Goal: Task Accomplishment & Management: Complete application form

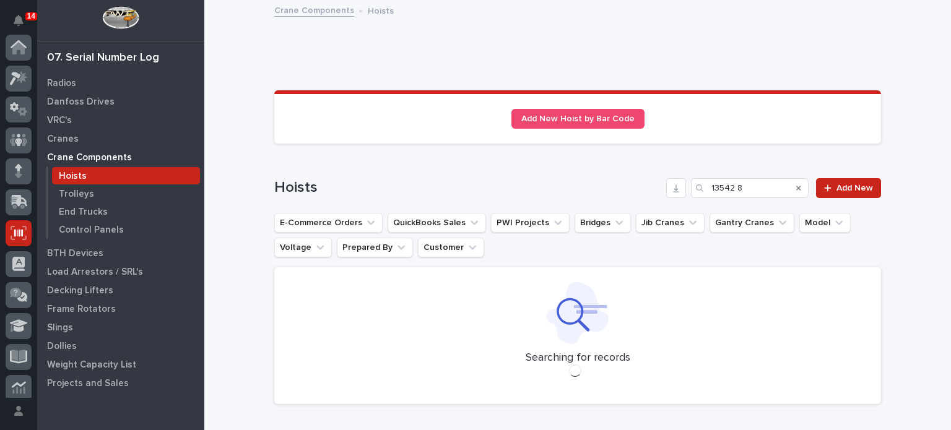
scroll to position [186, 0]
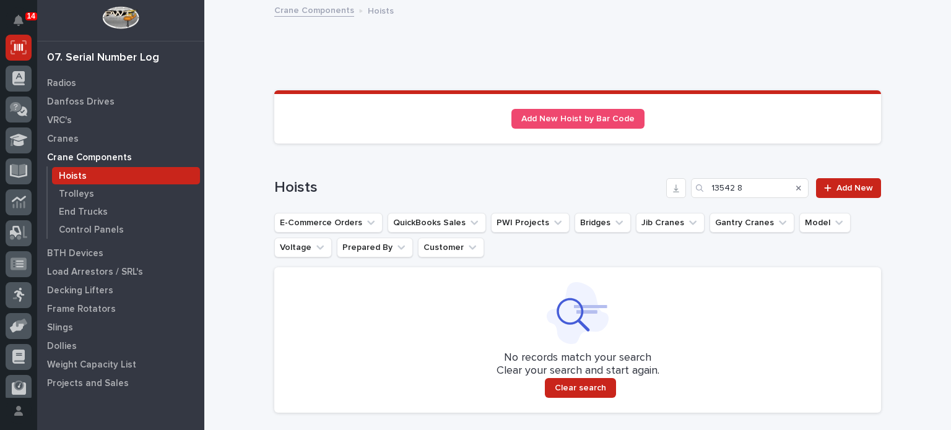
type input "13542 8"
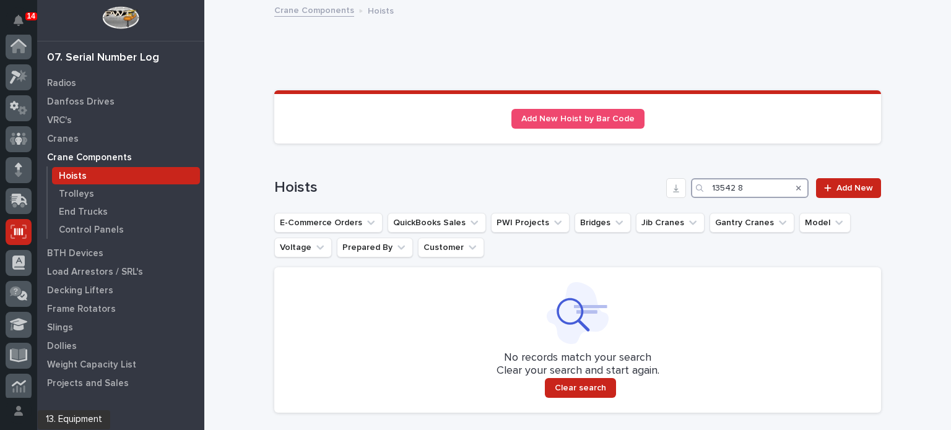
scroll to position [0, 0]
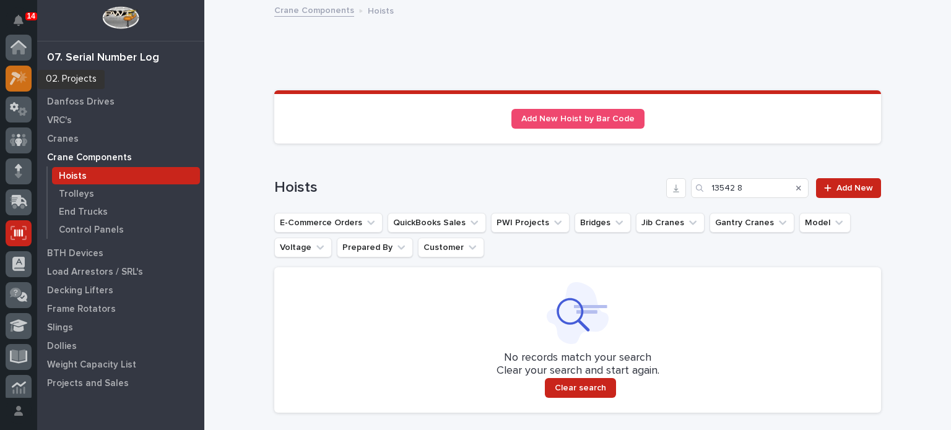
click at [16, 81] on icon at bounding box center [19, 78] width 18 height 14
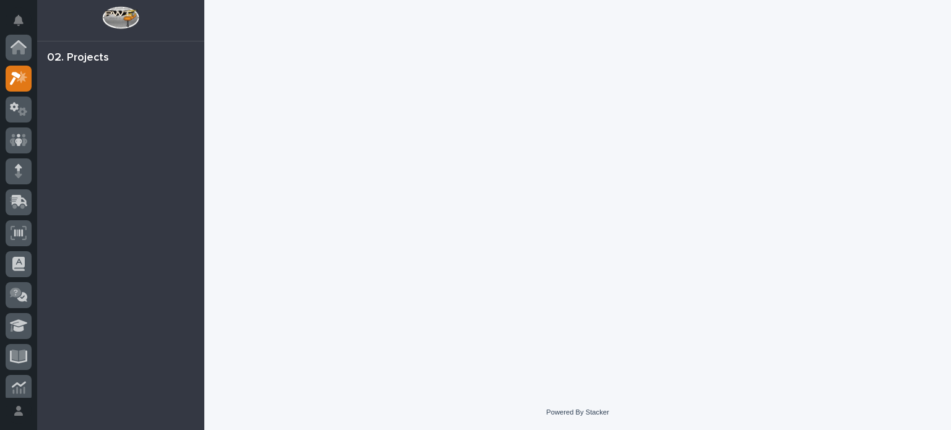
scroll to position [31, 0]
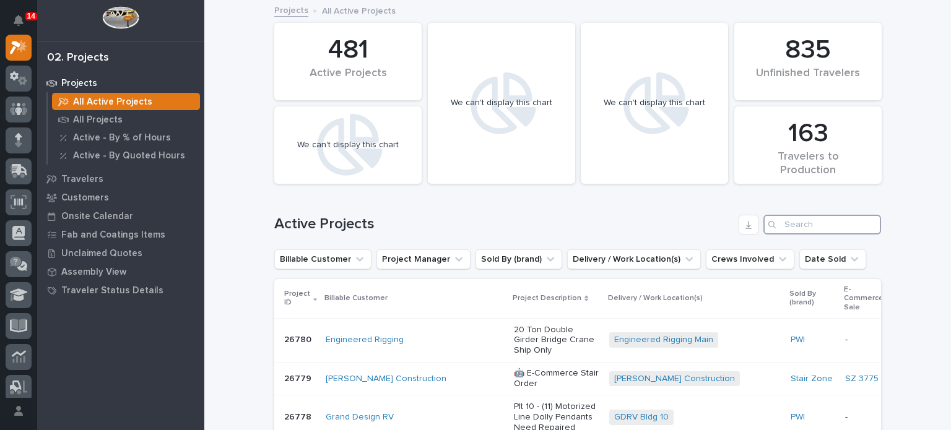
click at [792, 221] on input "Search" at bounding box center [822, 225] width 118 height 20
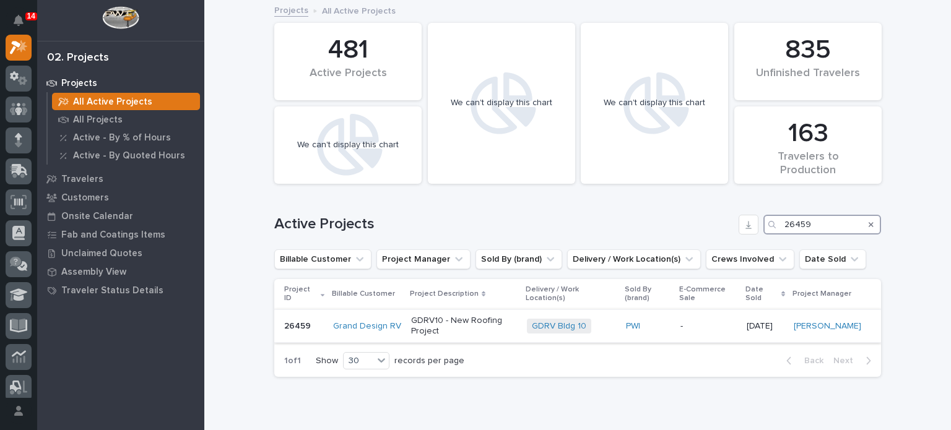
type input "26459"
click at [458, 333] on p "GDRV10 - New Roofing Project" at bounding box center [464, 326] width 106 height 21
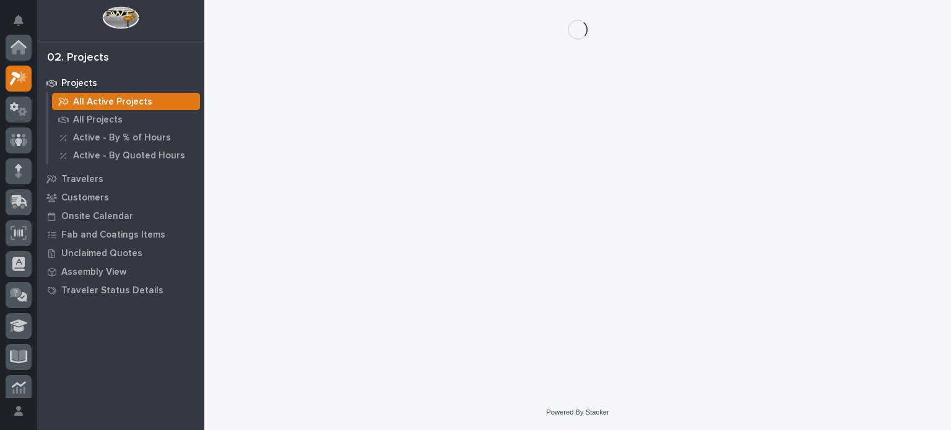
scroll to position [31, 0]
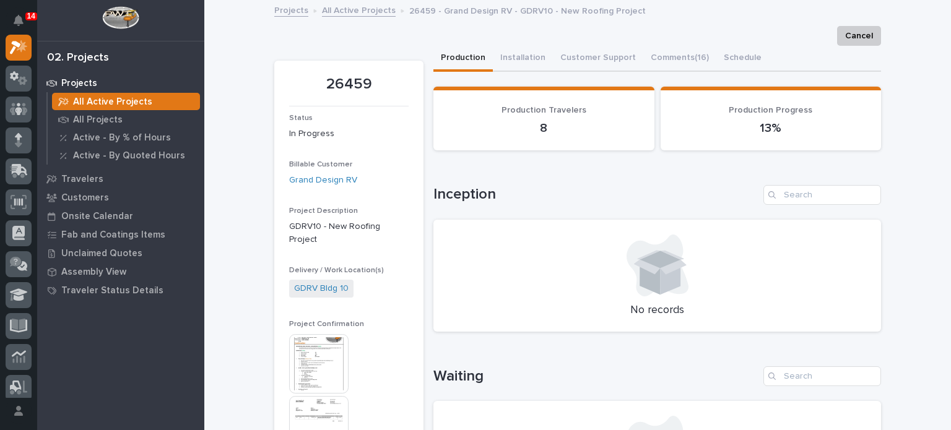
click at [314, 339] on img at bounding box center [318, 363] width 59 height 59
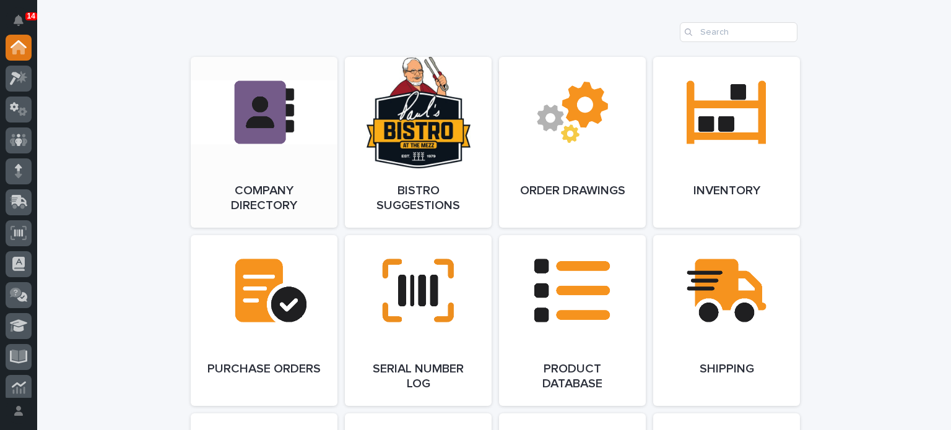
scroll to position [1060, 0]
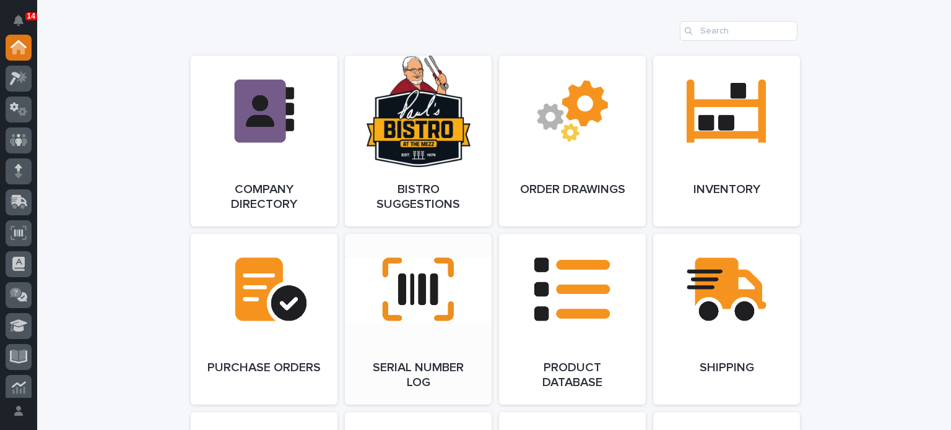
click at [384, 294] on link "Open Link" at bounding box center [418, 319] width 147 height 171
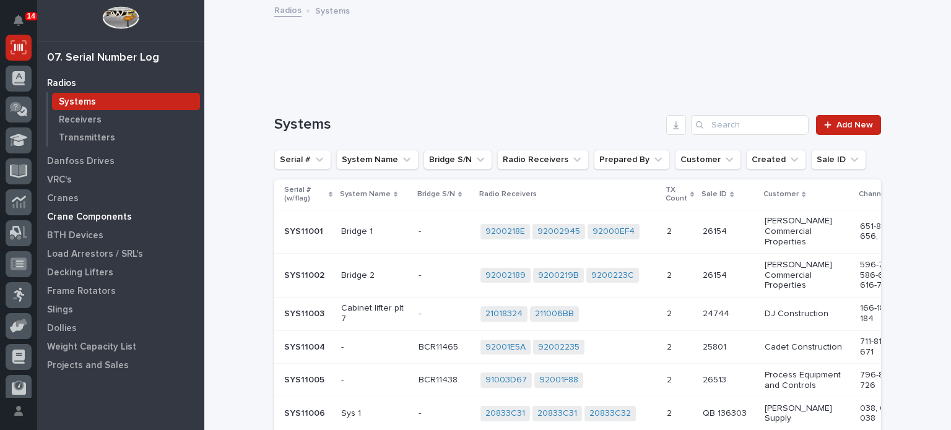
click at [76, 210] on div "Crane Components" at bounding box center [120, 216] width 161 height 17
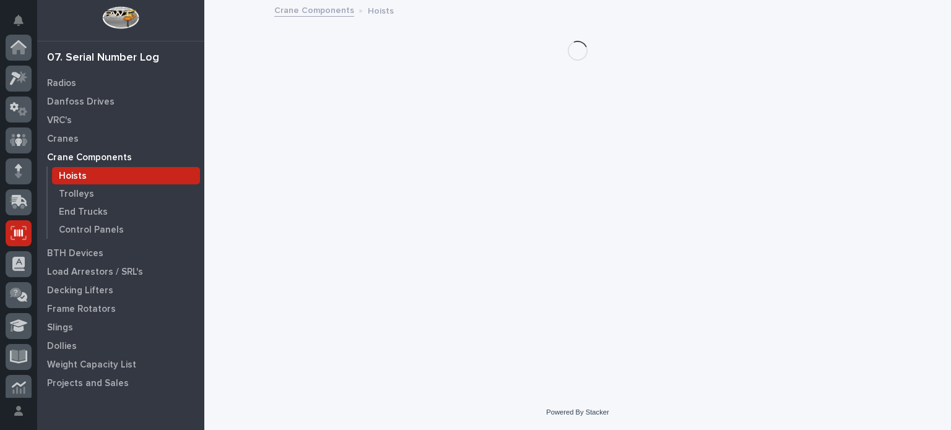
scroll to position [186, 0]
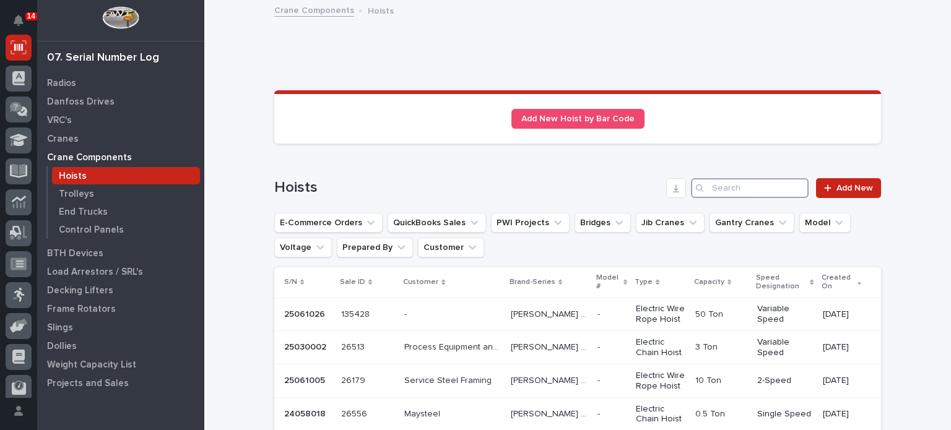
click at [711, 187] on input "Search" at bounding box center [750, 188] width 118 height 20
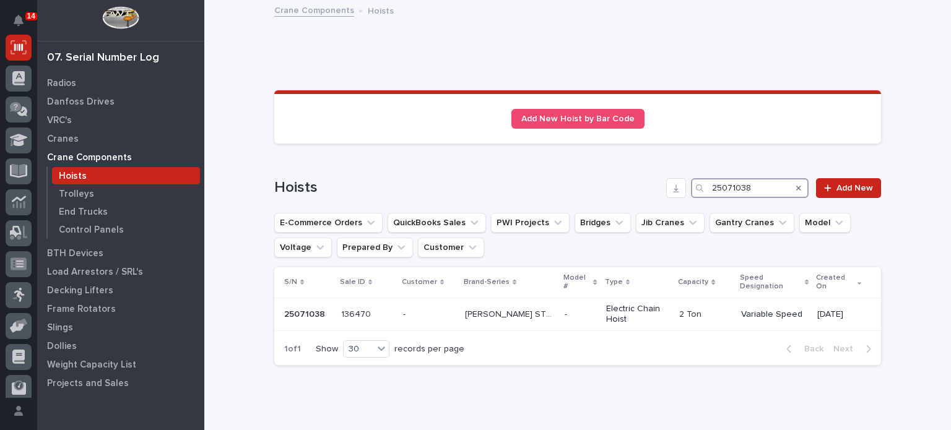
type input "25071038"
click at [441, 298] on td "- -" at bounding box center [429, 314] width 62 height 33
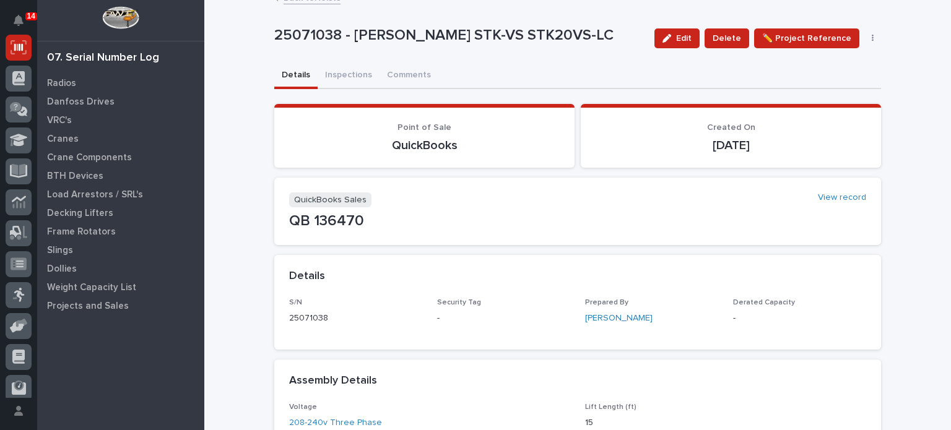
scroll to position [9, 0]
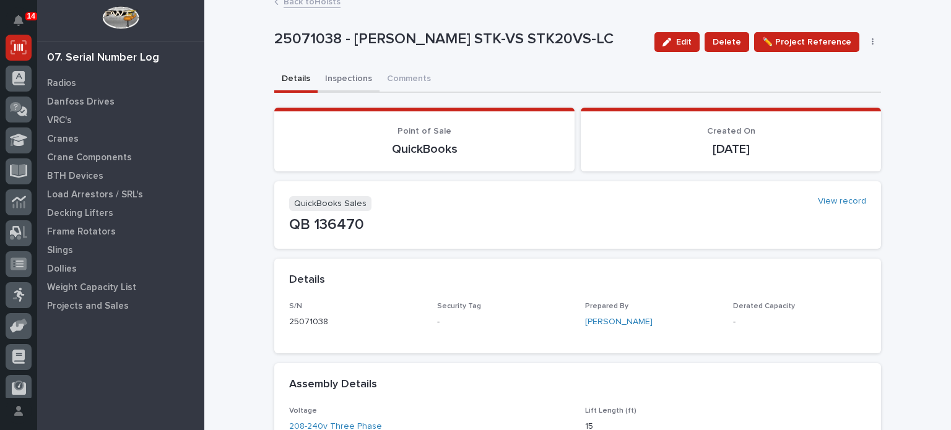
click at [339, 79] on button "Inspections" at bounding box center [349, 80] width 62 height 26
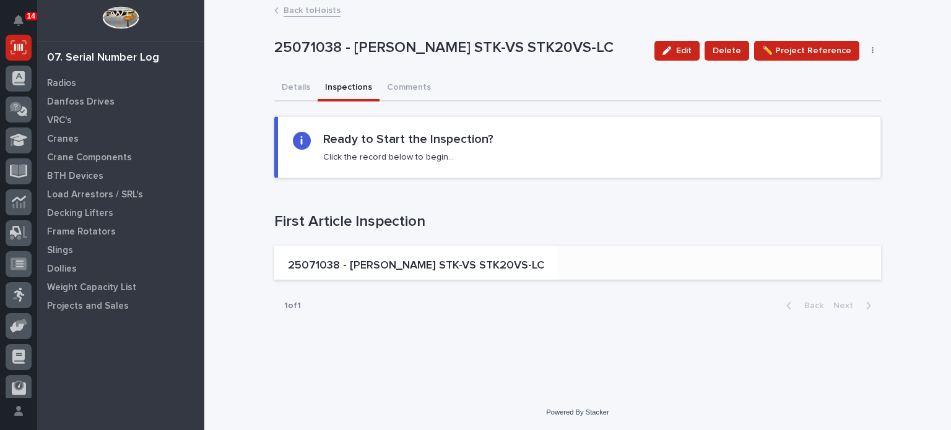
click at [355, 263] on p "25071038 - Starke STK-VS STK20VS-LC" at bounding box center [416, 266] width 256 height 14
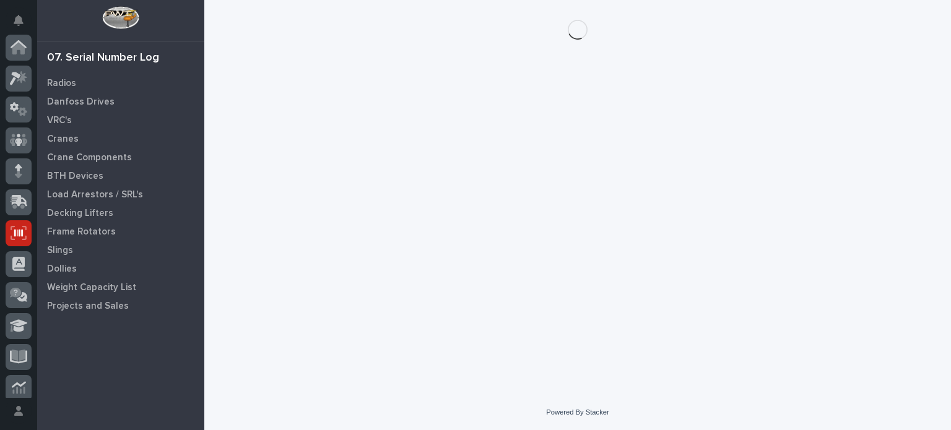
scroll to position [186, 0]
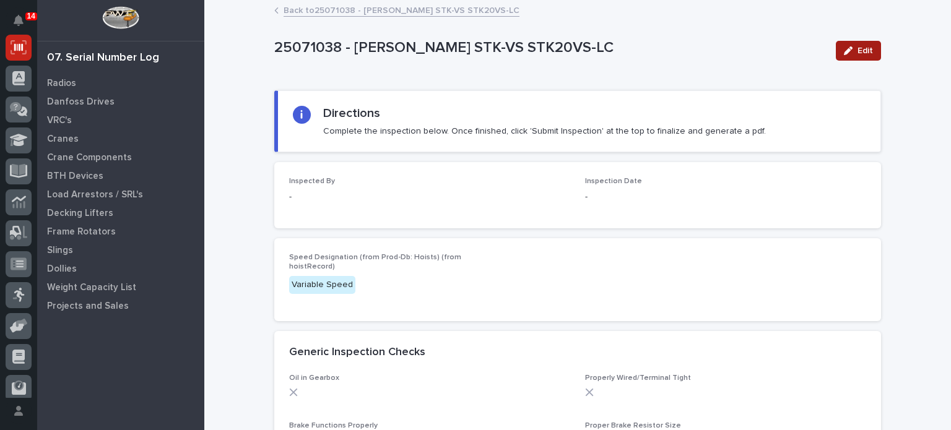
click at [850, 52] on div "button" at bounding box center [851, 50] width 14 height 9
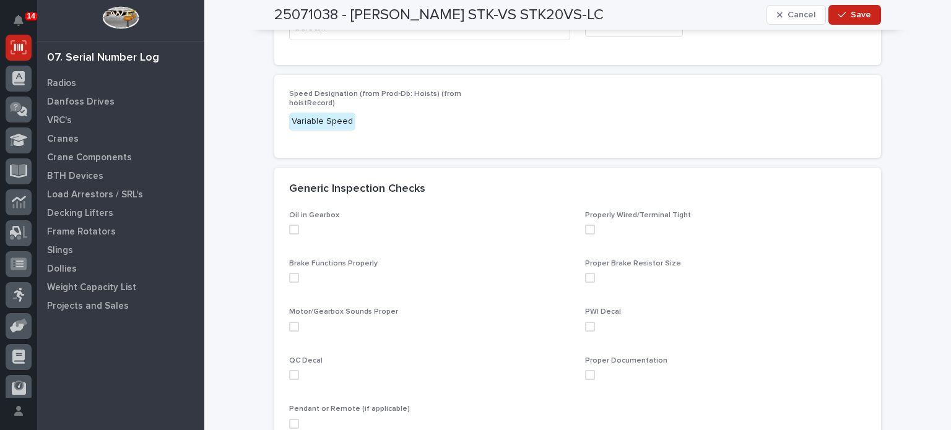
scroll to position [176, 0]
click at [289, 230] on span at bounding box center [294, 229] width 10 height 10
click at [289, 272] on span at bounding box center [294, 277] width 10 height 10
click at [289, 321] on span at bounding box center [294, 326] width 10 height 10
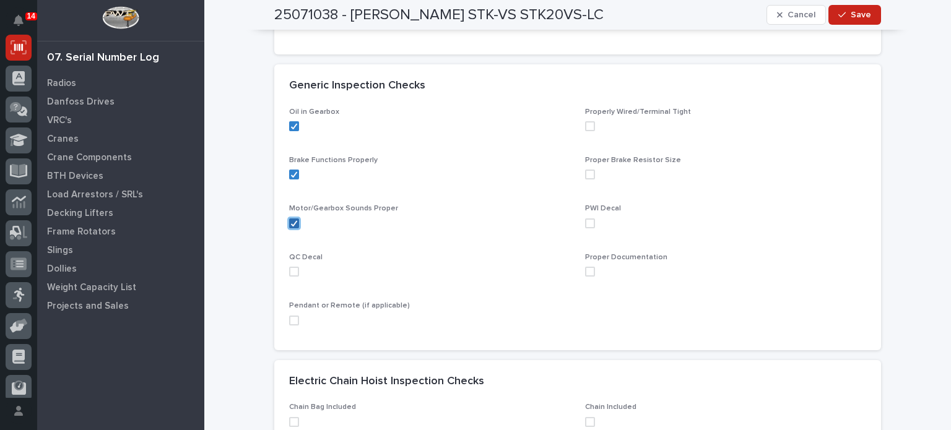
scroll to position [279, 0]
click at [290, 269] on span at bounding box center [294, 271] width 10 height 10
click at [283, 318] on div "Oil in Gearbox Properly Wired/Terminal Tight Brake Functions Properly Proper Br…" at bounding box center [577, 228] width 607 height 243
click at [289, 318] on span at bounding box center [294, 320] width 10 height 10
click at [585, 269] on span at bounding box center [590, 271] width 10 height 10
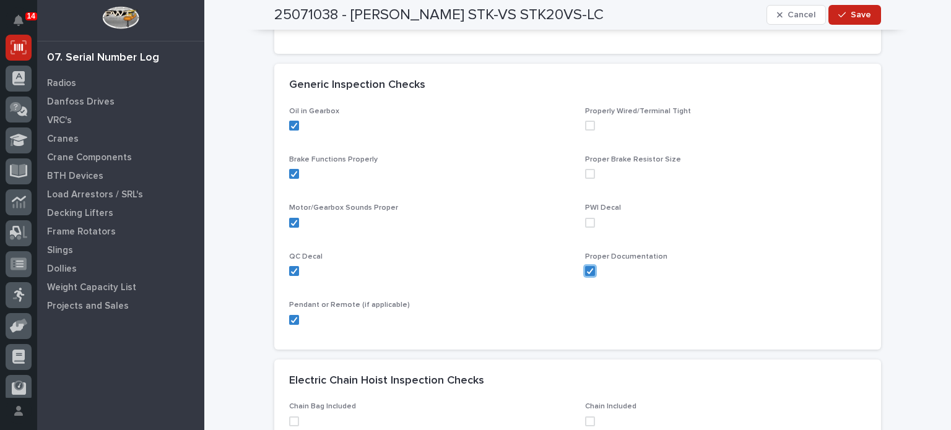
click at [585, 222] on span at bounding box center [590, 223] width 10 height 10
click at [586, 174] on span at bounding box center [590, 174] width 10 height 10
click at [589, 119] on div "Properly Wired/Terminal Tight" at bounding box center [725, 123] width 281 height 33
click at [586, 128] on span at bounding box center [590, 126] width 10 height 10
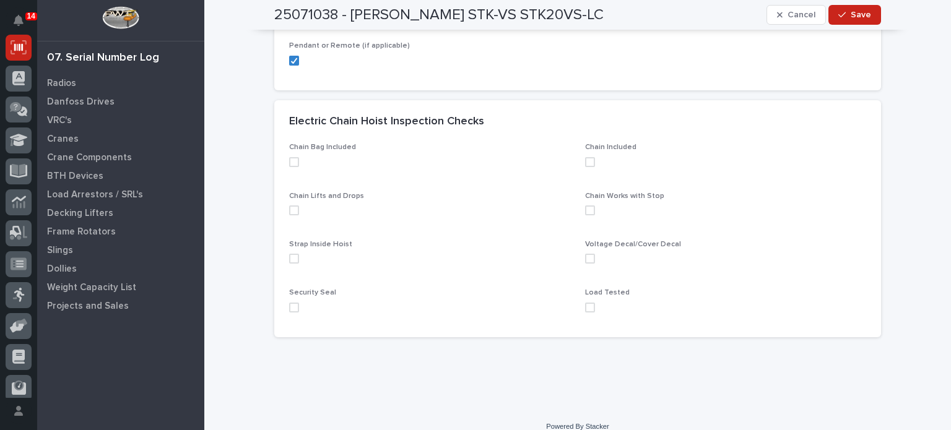
scroll to position [552, 0]
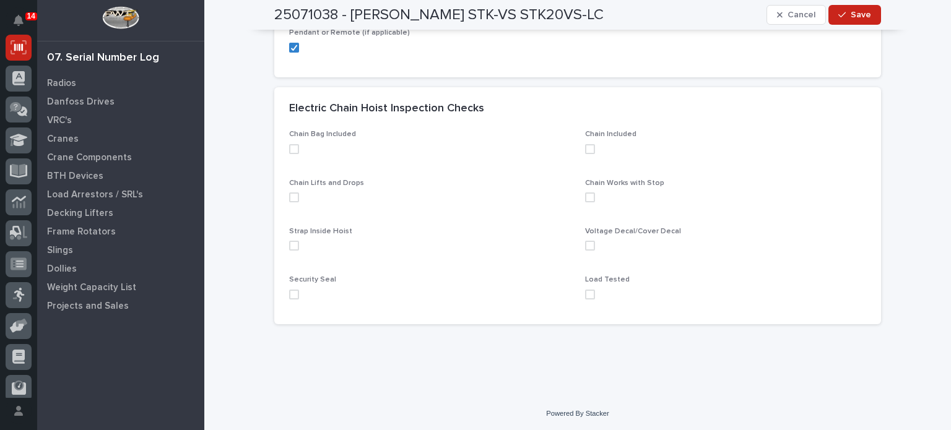
click at [290, 145] on span at bounding box center [294, 149] width 10 height 10
click at [289, 194] on span at bounding box center [294, 198] width 10 height 10
click at [290, 247] on span at bounding box center [294, 246] width 10 height 10
click at [289, 295] on span at bounding box center [294, 295] width 10 height 10
click at [585, 290] on span at bounding box center [590, 295] width 10 height 10
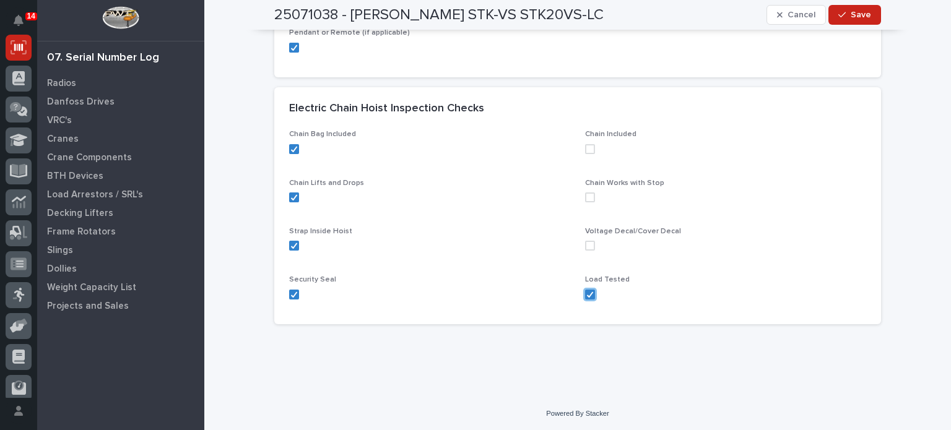
click at [587, 243] on span at bounding box center [590, 246] width 10 height 10
click at [587, 197] on span at bounding box center [590, 198] width 10 height 10
click at [586, 144] on span at bounding box center [590, 149] width 10 height 10
click at [838, 11] on icon "button" at bounding box center [841, 15] width 7 height 9
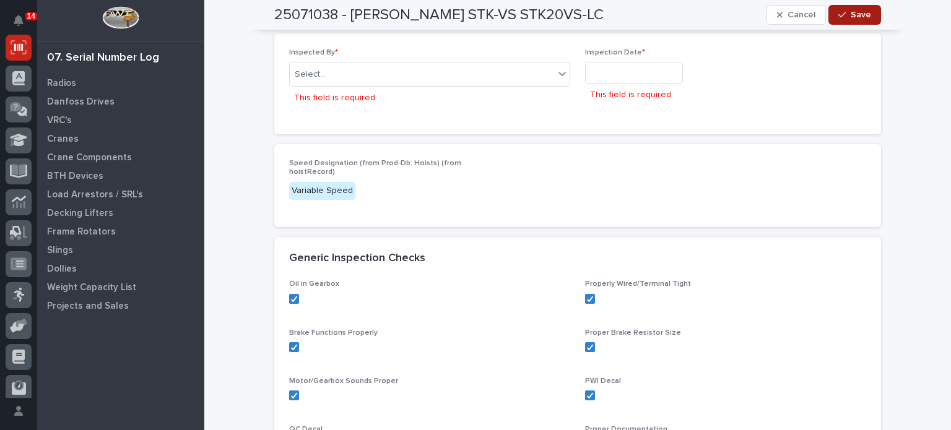
scroll to position [105, 0]
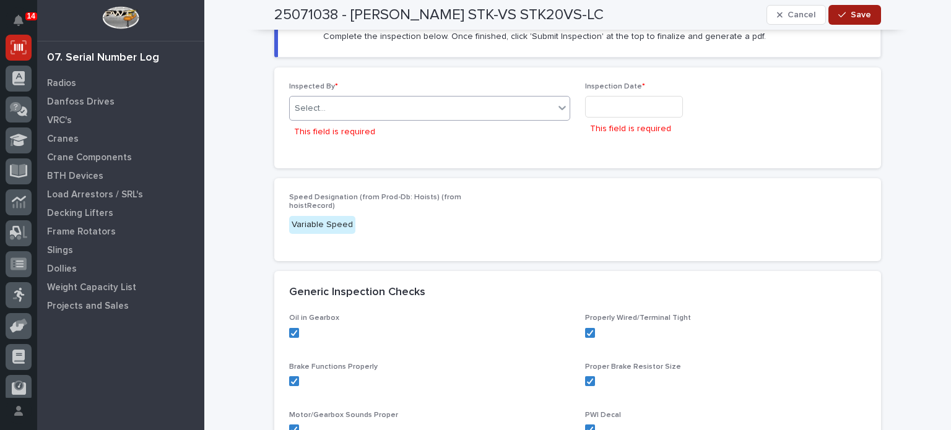
click at [485, 116] on div "Select..." at bounding box center [422, 108] width 264 height 20
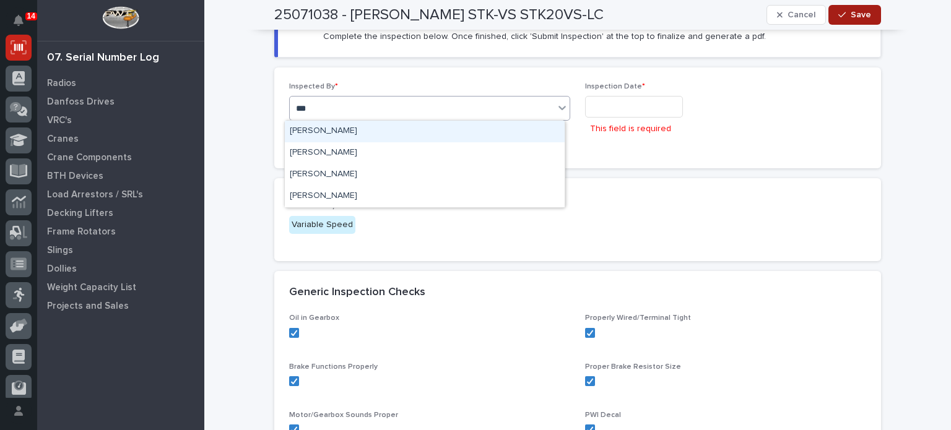
type input "****"
click at [470, 131] on div "Brock Miller" at bounding box center [425, 132] width 280 height 22
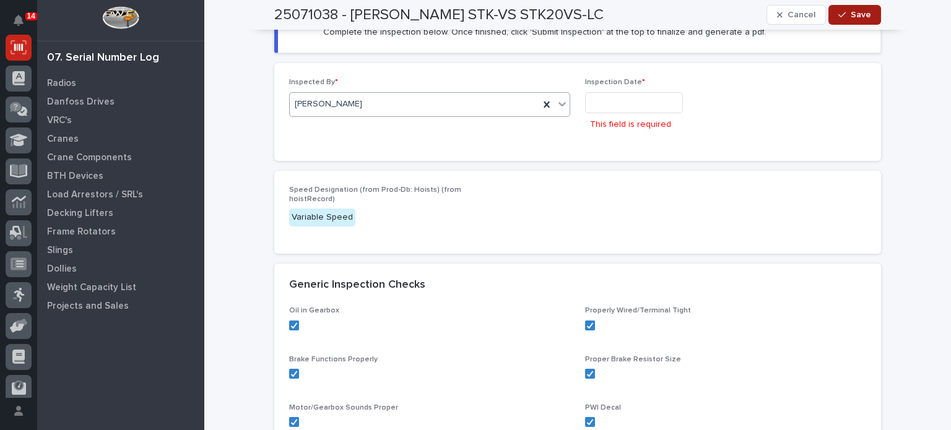
scroll to position [98, 0]
click at [647, 103] on input "text" at bounding box center [634, 103] width 98 height 22
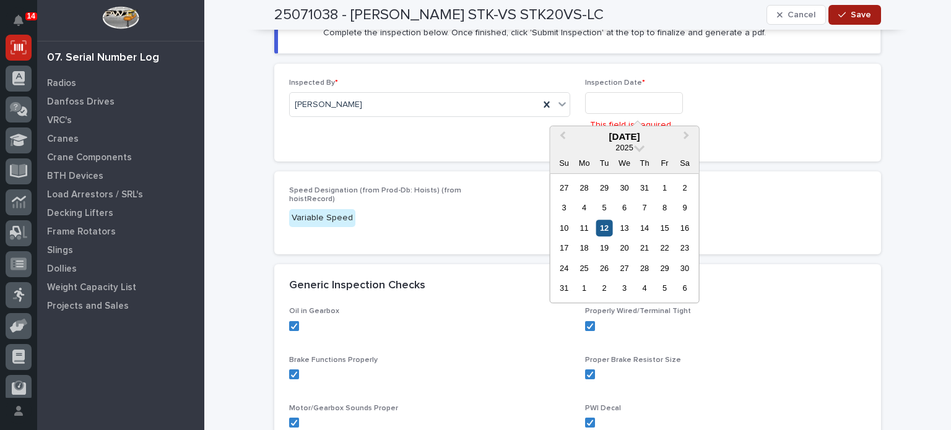
click at [603, 235] on div "12" at bounding box center [604, 228] width 17 height 17
type input "**********"
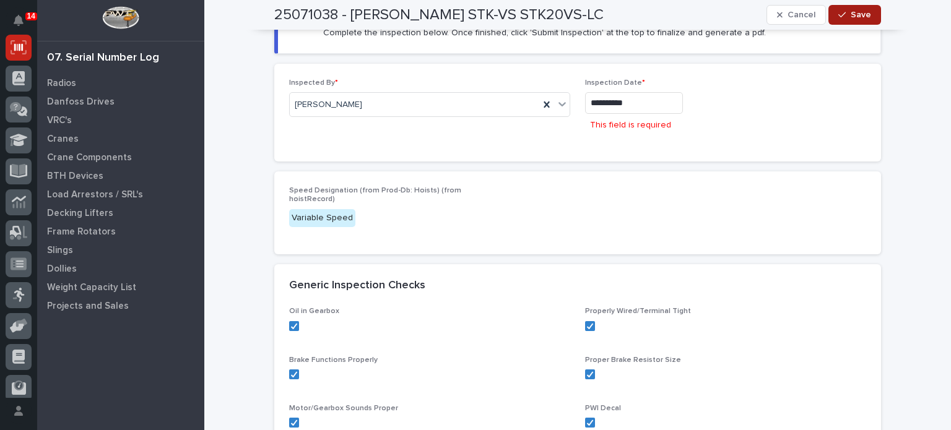
scroll to position [89, 0]
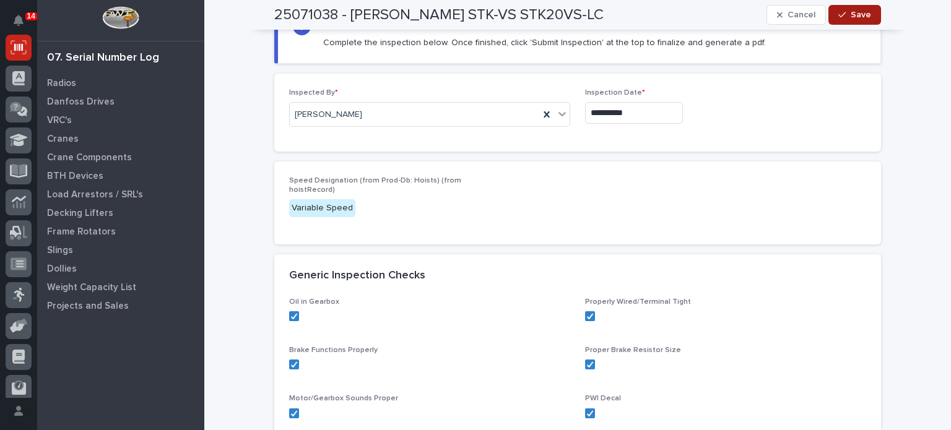
click at [867, 14] on button "Save" at bounding box center [854, 15] width 53 height 20
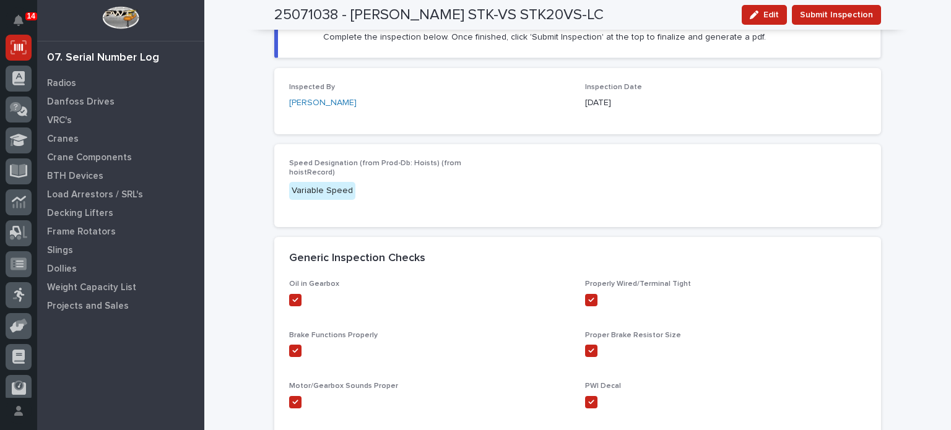
scroll to position [0, 0]
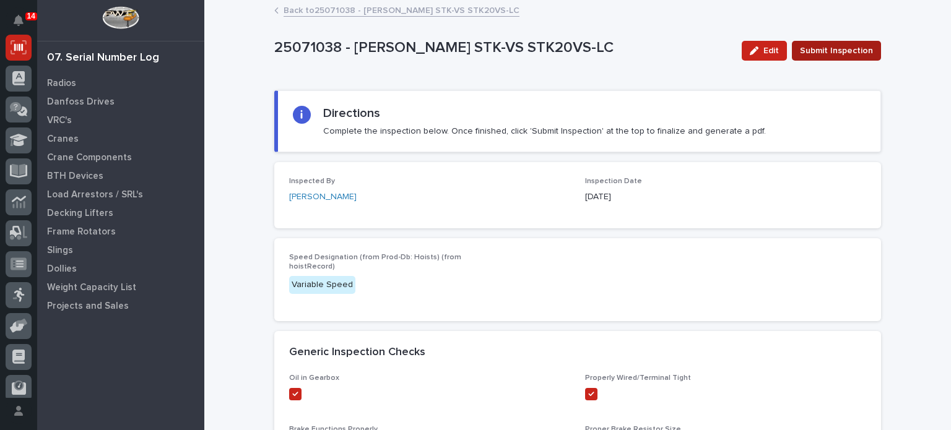
click at [836, 47] on span "Submit Inspection" at bounding box center [836, 50] width 73 height 15
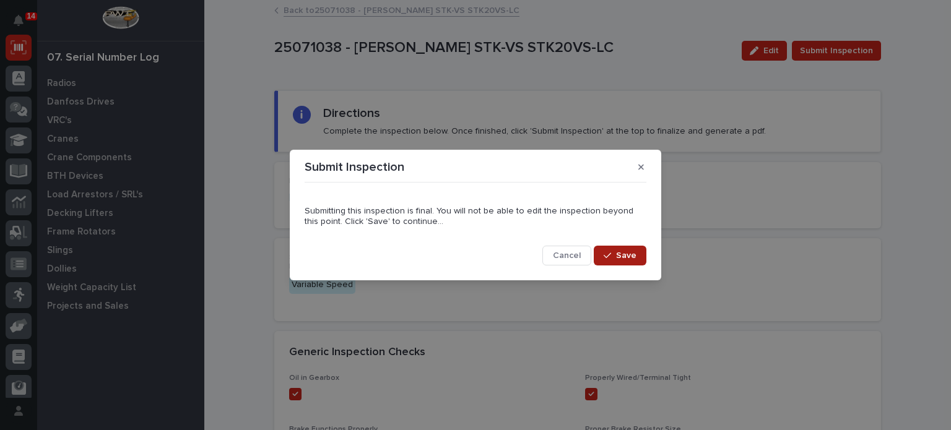
click at [634, 256] on span "Save" at bounding box center [626, 255] width 20 height 11
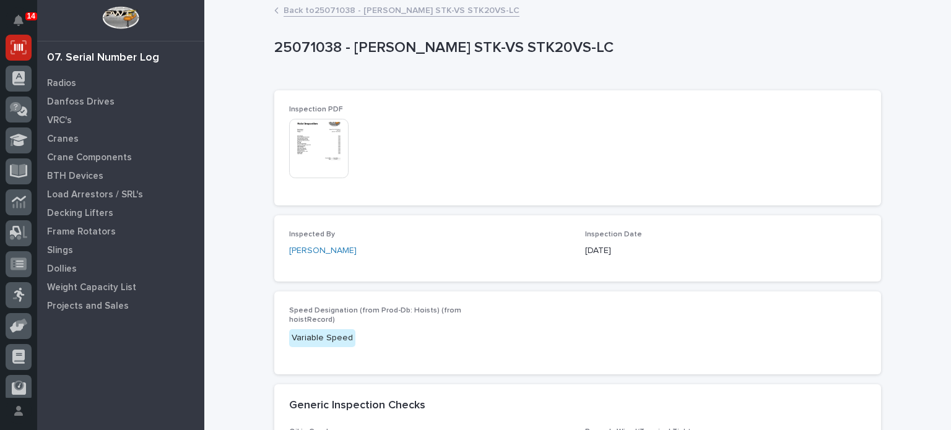
click at [321, 160] on img at bounding box center [318, 148] width 59 height 59
